Goal: Task Accomplishment & Management: Manage account settings

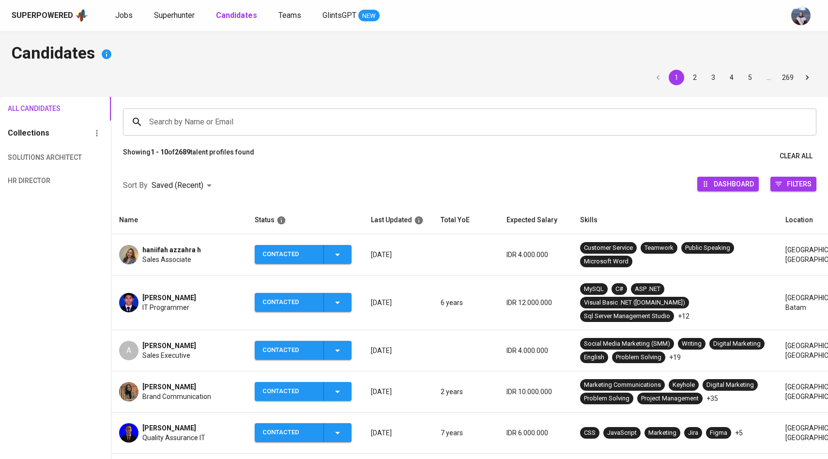
scroll to position [53, 0]
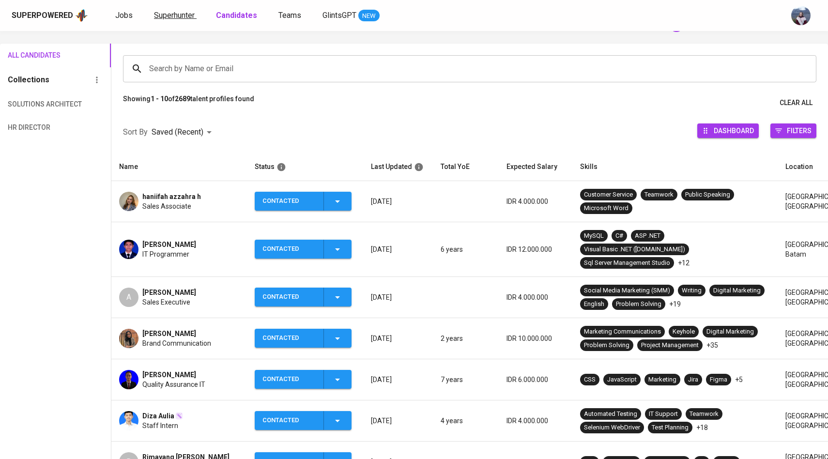
click at [180, 17] on span "Superhunter" at bounding box center [174, 15] width 41 height 9
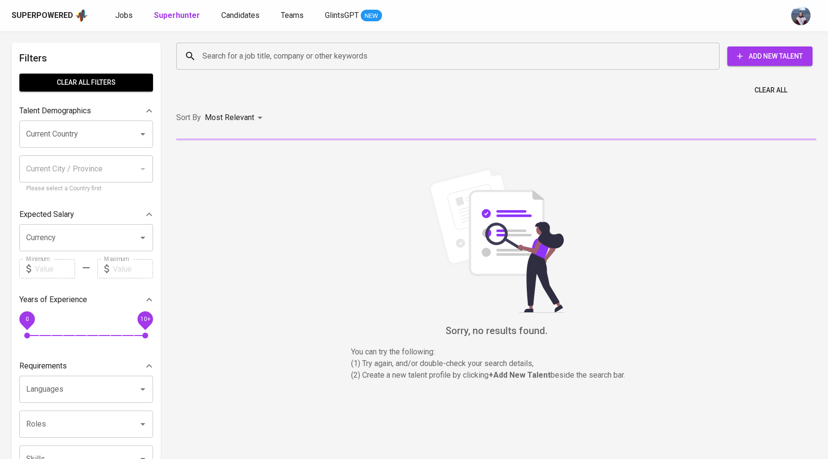
click at [210, 61] on input "Search for a job title, company or other keywords" at bounding box center [450, 56] width 500 height 18
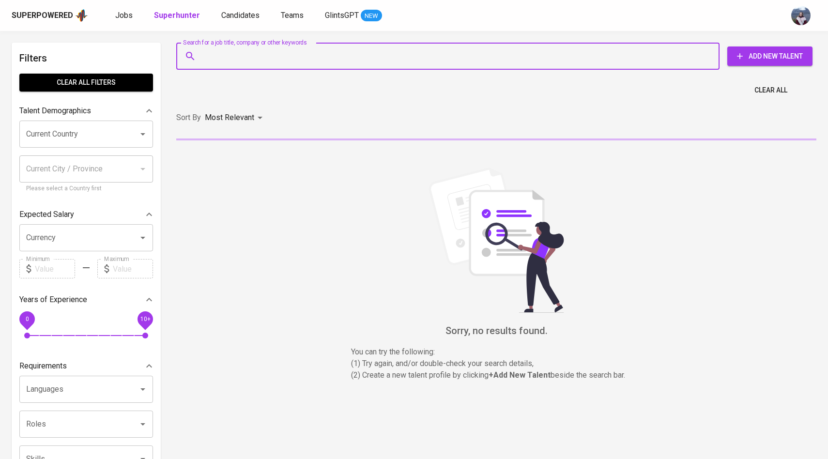
paste input "[EMAIL_ADDRESS][DOMAIN_NAME]"
type input "[EMAIL_ADDRESS][DOMAIN_NAME]"
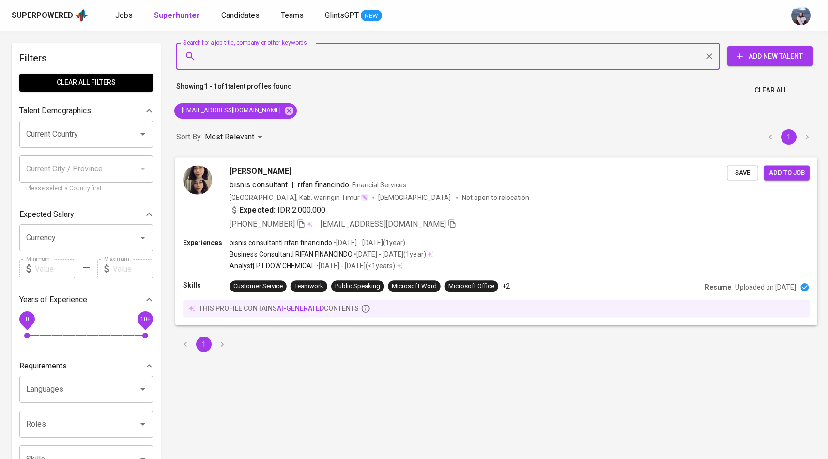
click at [209, 194] on div at bounding box center [197, 197] width 29 height 64
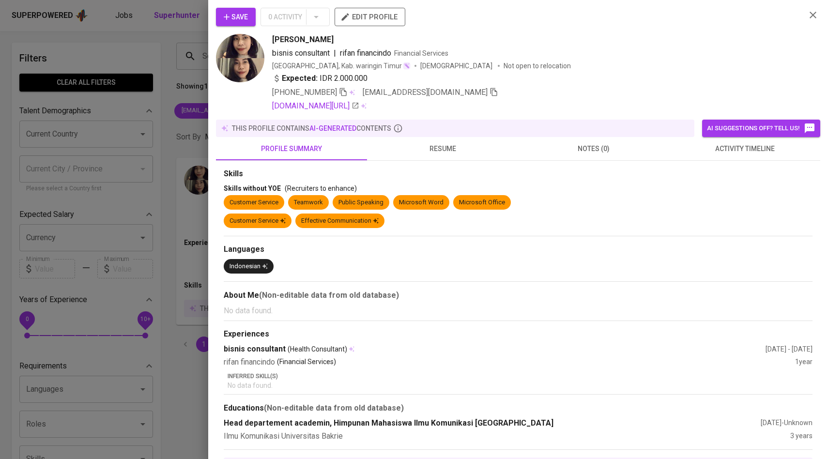
click at [766, 156] on button "activity timeline" at bounding box center [744, 148] width 151 height 23
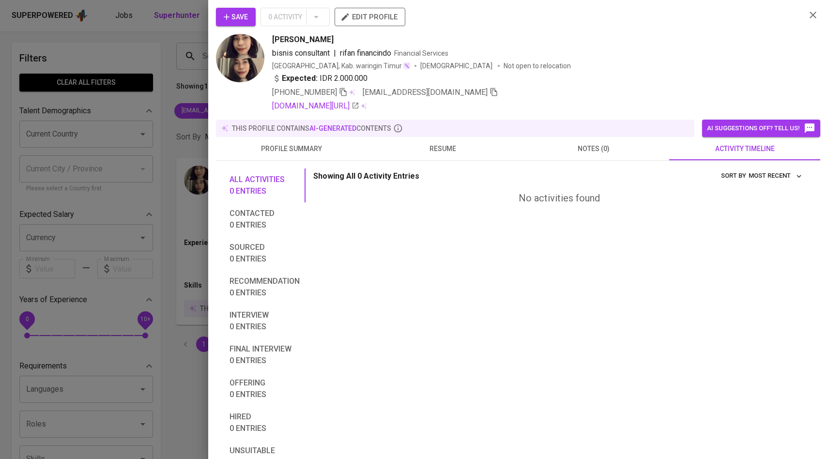
click at [246, 11] on span "Save" at bounding box center [236, 17] width 24 height 12
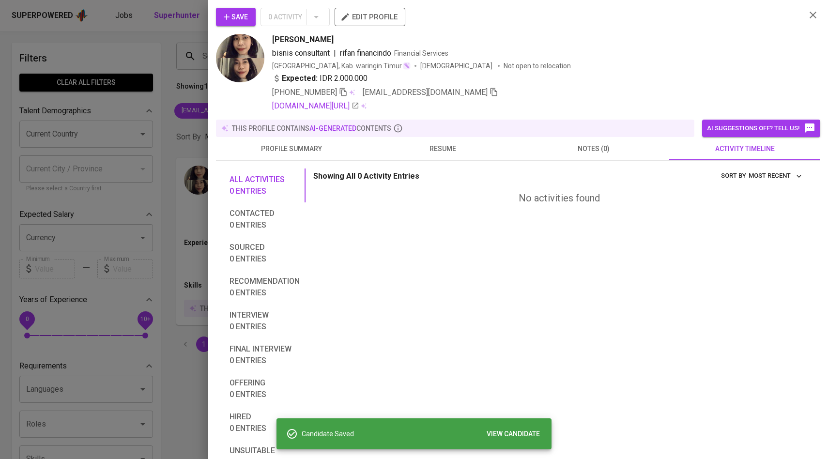
click at [161, 62] on div at bounding box center [414, 229] width 828 height 459
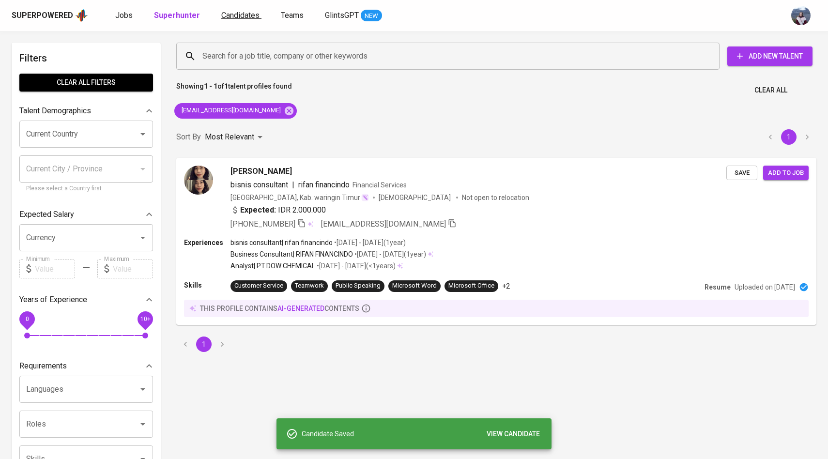
click at [237, 21] on link "Candidates" at bounding box center [241, 16] width 40 height 12
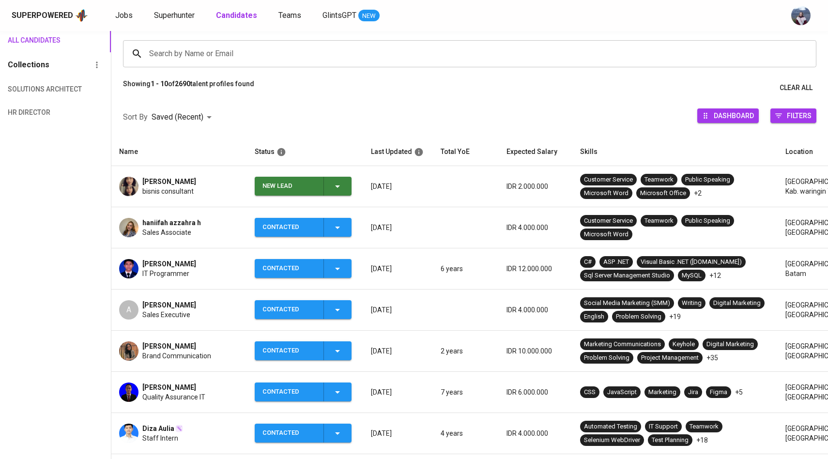
scroll to position [72, 0]
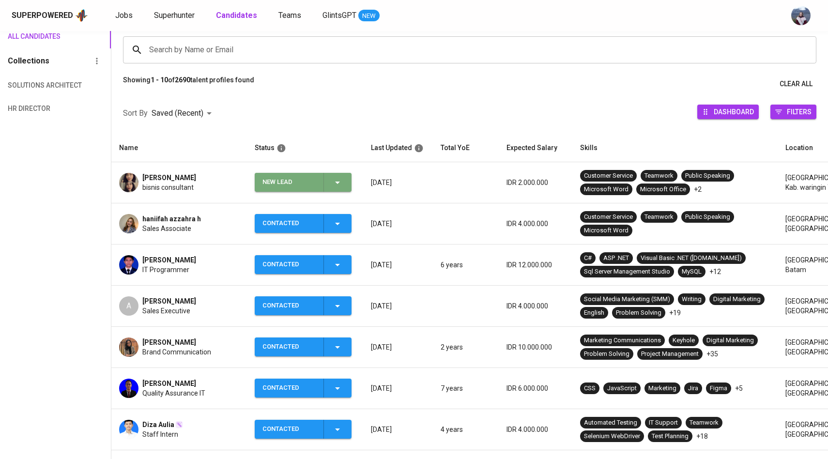
click at [328, 176] on div "New Lead" at bounding box center [302, 182] width 81 height 19
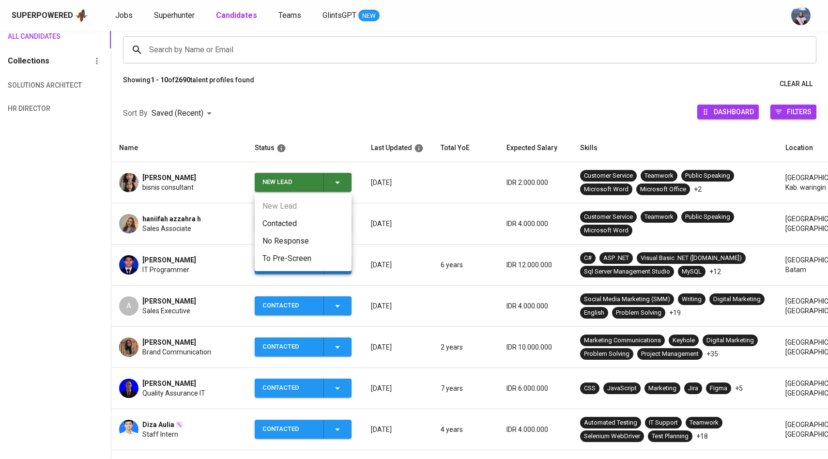
click at [306, 221] on li "Contacted" at bounding box center [303, 223] width 97 height 17
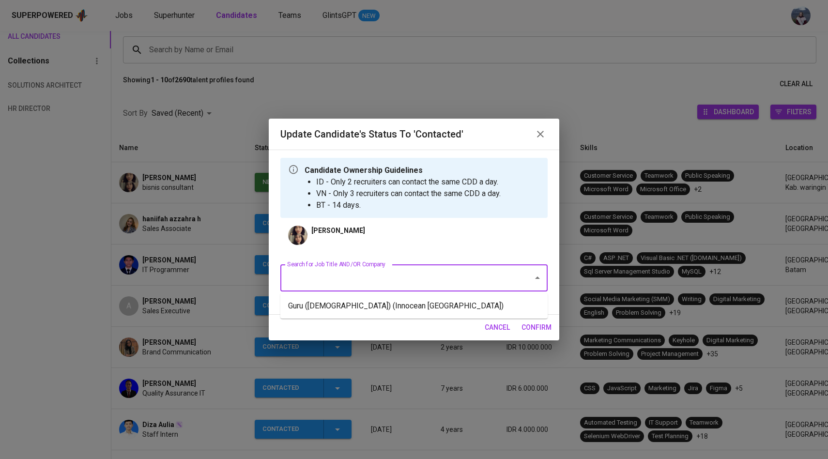
click at [426, 272] on input "Search for Job Title AND/OR Company" at bounding box center [400, 278] width 231 height 18
click at [412, 309] on li "Guru ([DEMOGRAPHIC_DATA]) (Innocean [GEOGRAPHIC_DATA])" at bounding box center [413, 305] width 267 height 17
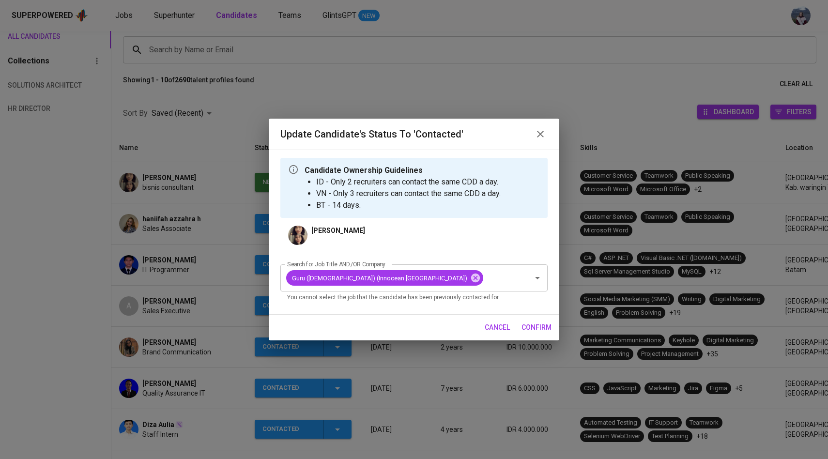
click at [537, 329] on span "confirm" at bounding box center [536, 327] width 30 height 12
